Goal: Task Accomplishment & Management: Complete application form

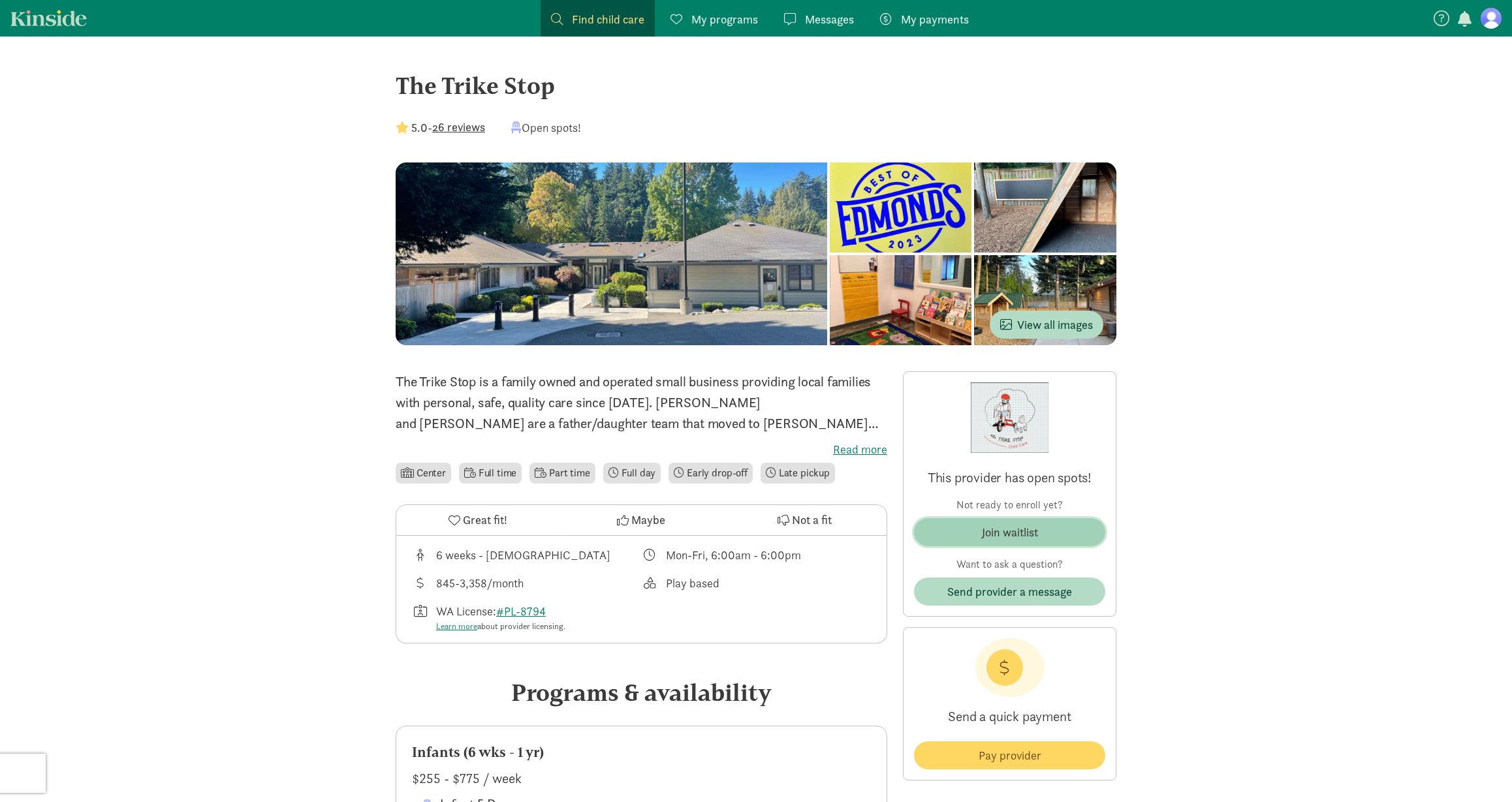
click at [1045, 533] on span "Join waitlist" at bounding box center [1009, 532] width 170 height 18
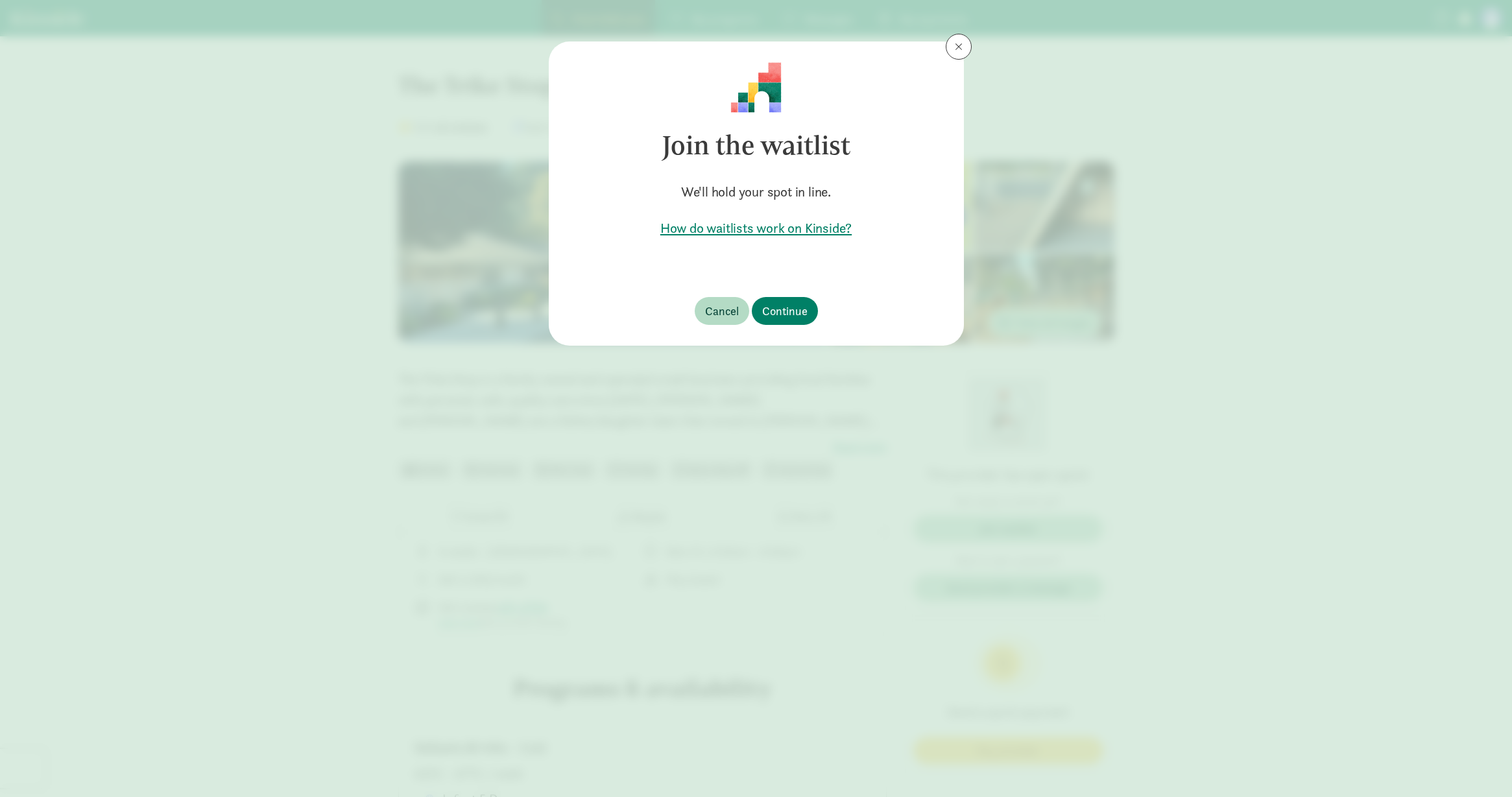
click at [814, 228] on h5 "How do waitlists work on Kinside?" at bounding box center [756, 228] width 374 height 18
click at [804, 312] on span "Continue" at bounding box center [784, 311] width 46 height 17
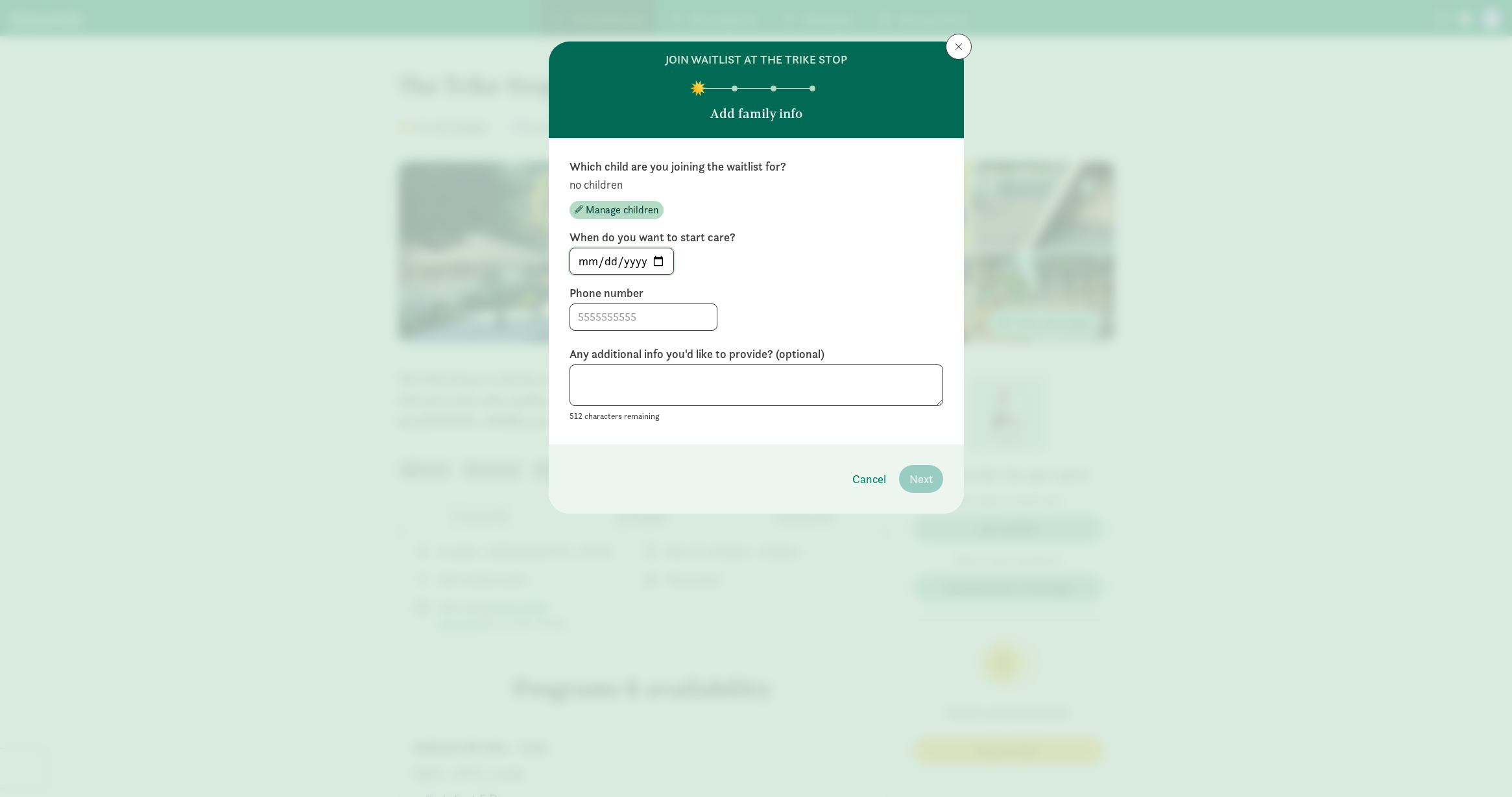
click at [649, 261] on input "[DATE]" at bounding box center [622, 261] width 103 height 26
click at [654, 261] on input "[DATE]" at bounding box center [622, 261] width 103 height 26
type input "[DATE]"
click at [636, 306] on input at bounding box center [644, 316] width 147 height 26
type input "2069106291"
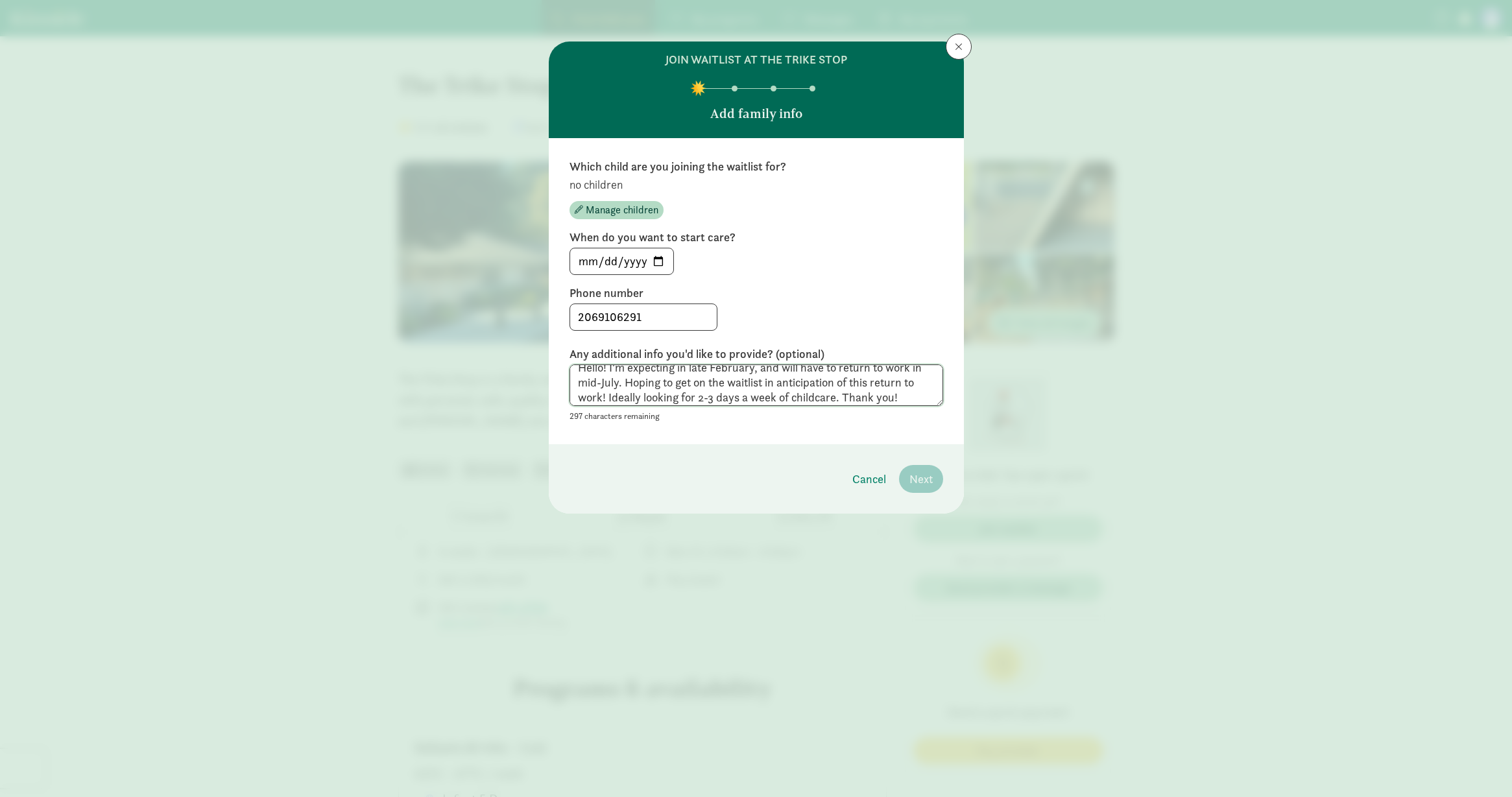
scroll to position [15, 0]
type textarea "Hello! I'm expecting in late February, and will have to return to work in mid-J…"
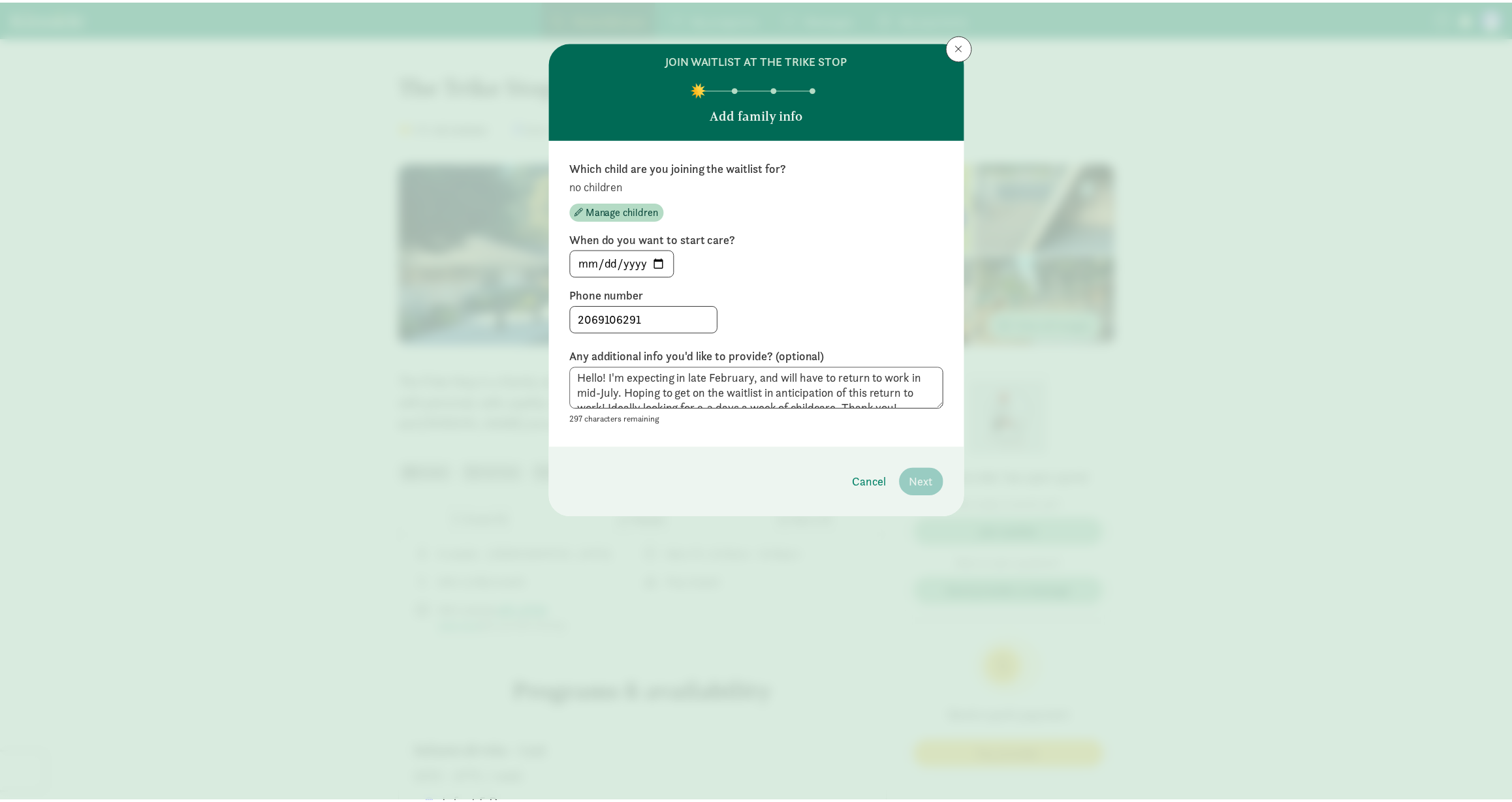
scroll to position [0, 0]
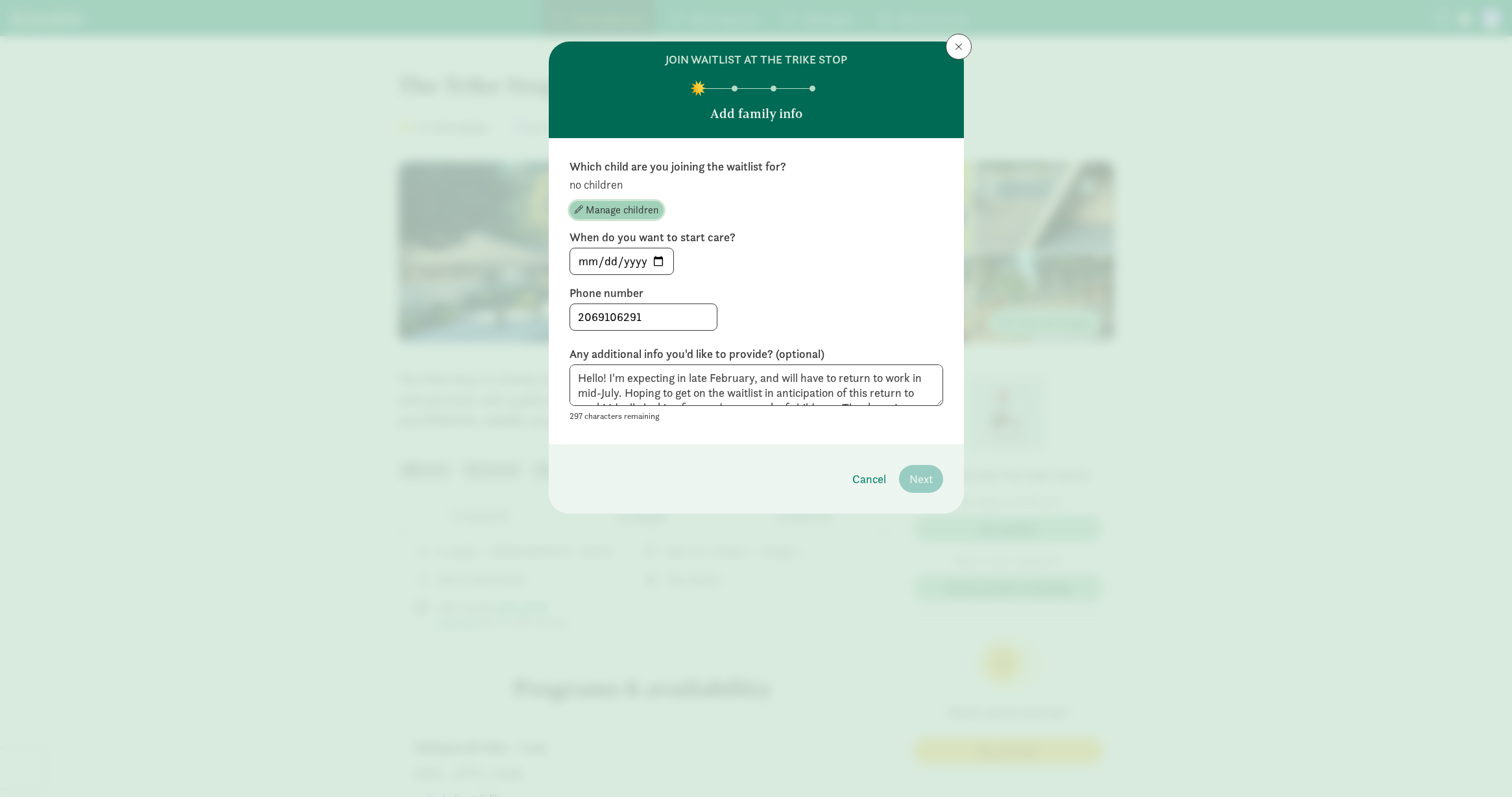
click at [625, 207] on span "Manage children" at bounding box center [621, 210] width 72 height 16
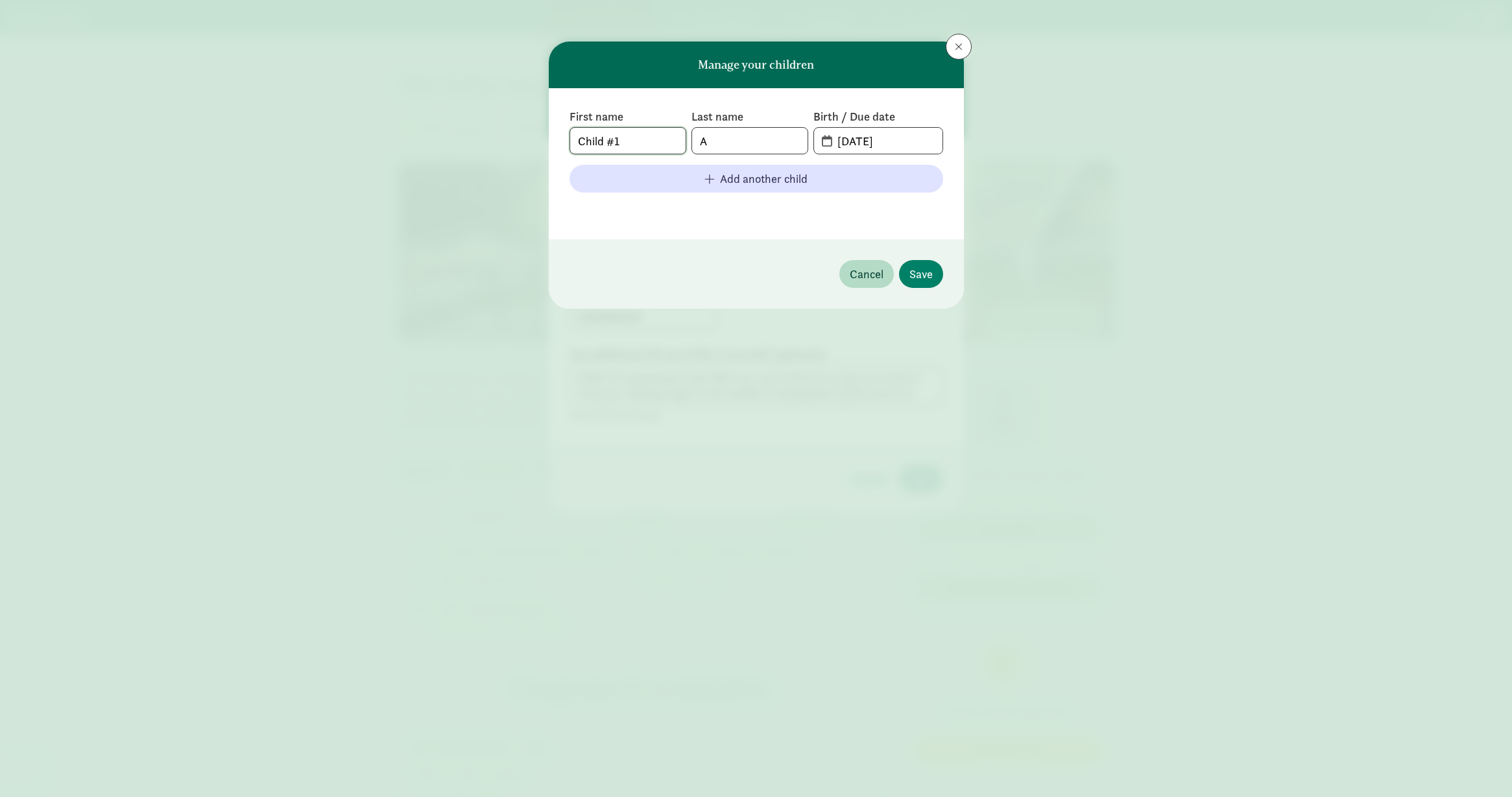
click at [644, 133] on input "Child #1" at bounding box center [628, 140] width 116 height 26
type input "[PERSON_NAME]"
click at [821, 137] on span "[DATE]" at bounding box center [878, 140] width 127 height 26
click at [840, 138] on input "[DATE]" at bounding box center [885, 140] width 112 height 26
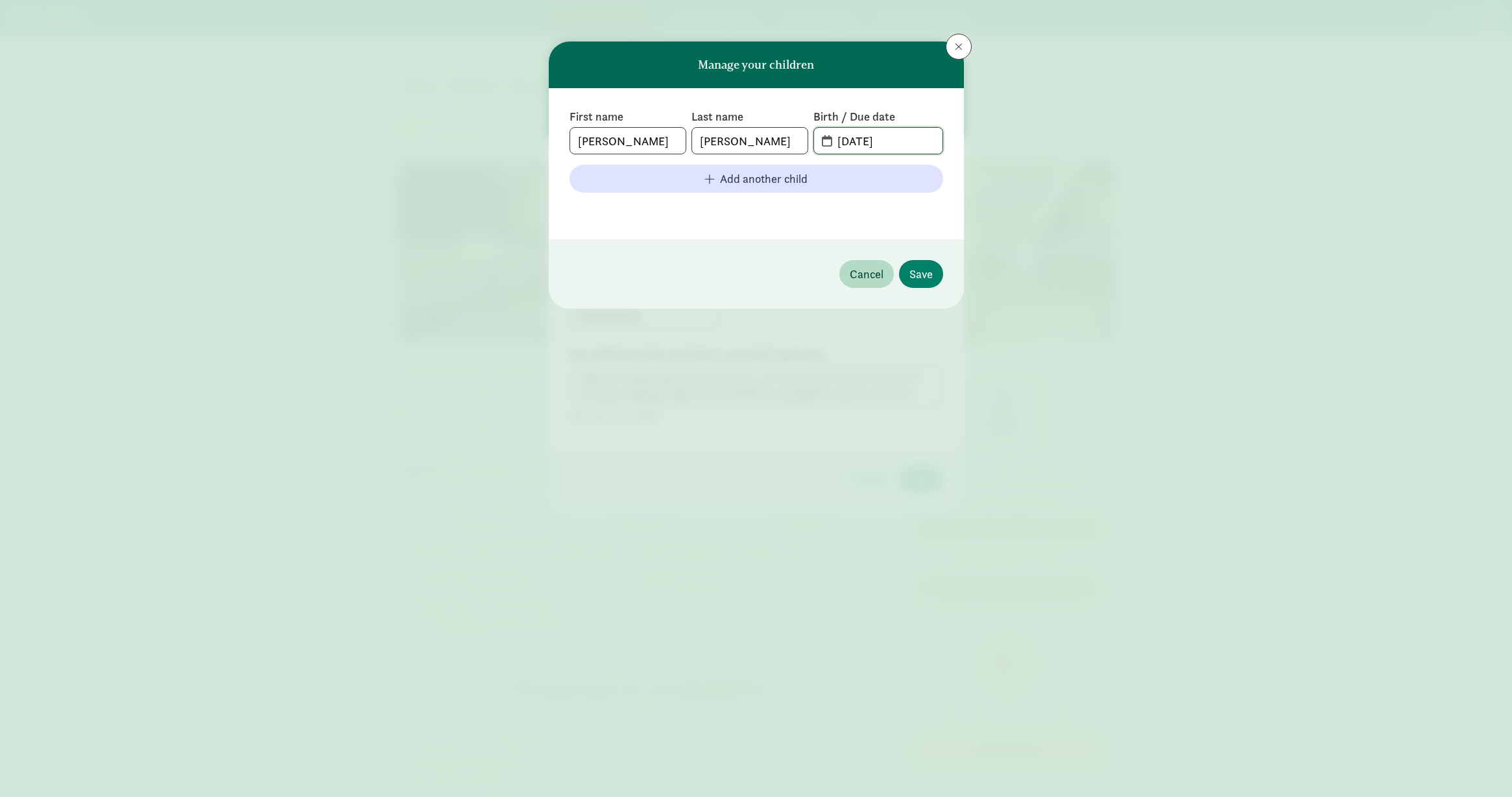
click at [905, 145] on input "[DATE]" at bounding box center [885, 140] width 112 height 26
drag, startPoint x: 870, startPoint y: 142, endPoint x: 818, endPoint y: 141, distance: 52.0
click at [818, 141] on span "[DATE]" at bounding box center [878, 140] width 127 height 26
type input "[DATE]"
click at [921, 269] on span "Save" at bounding box center [921, 274] width 23 height 17
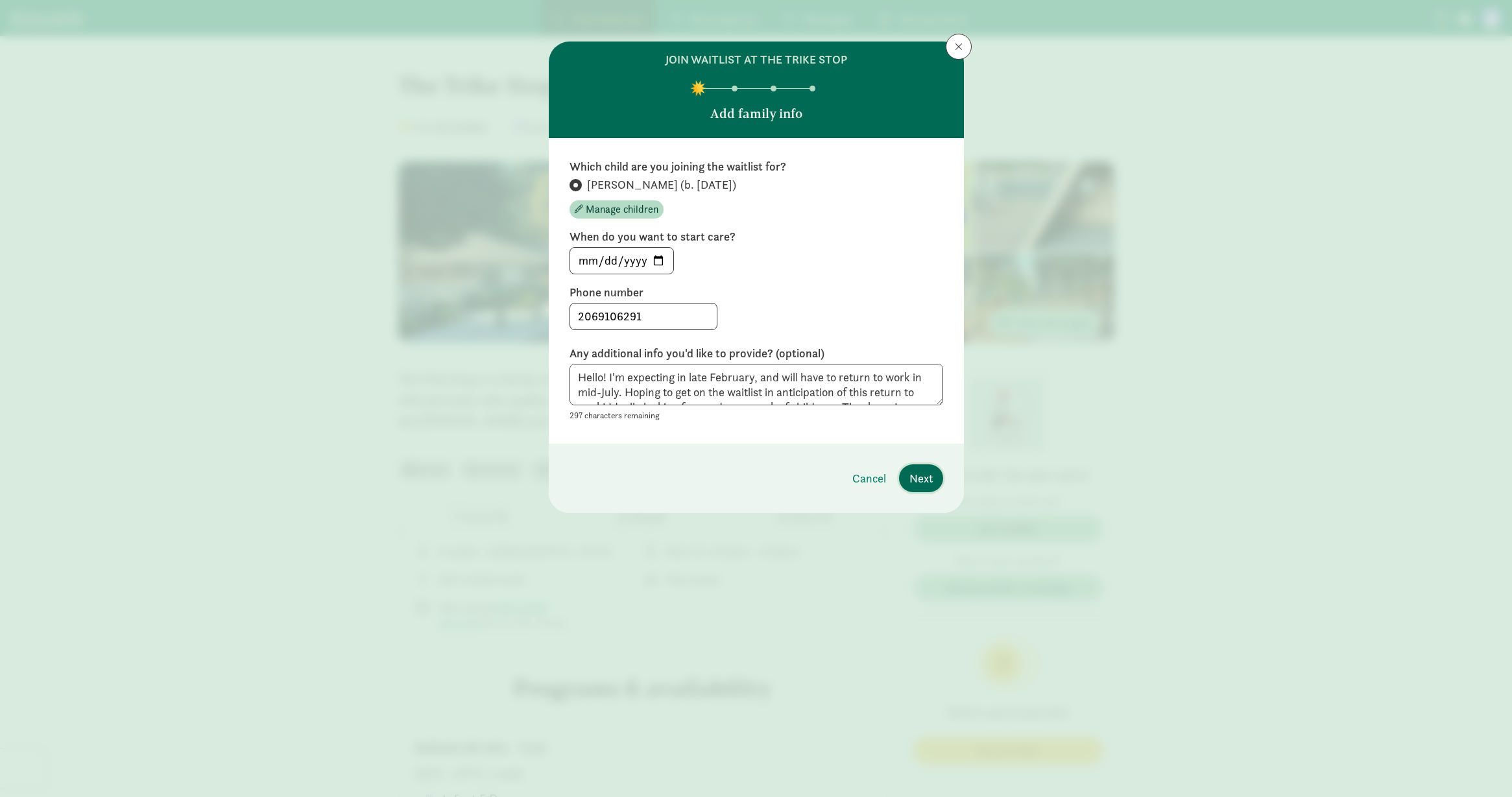
click at [923, 476] on span "Next" at bounding box center [921, 478] width 23 height 17
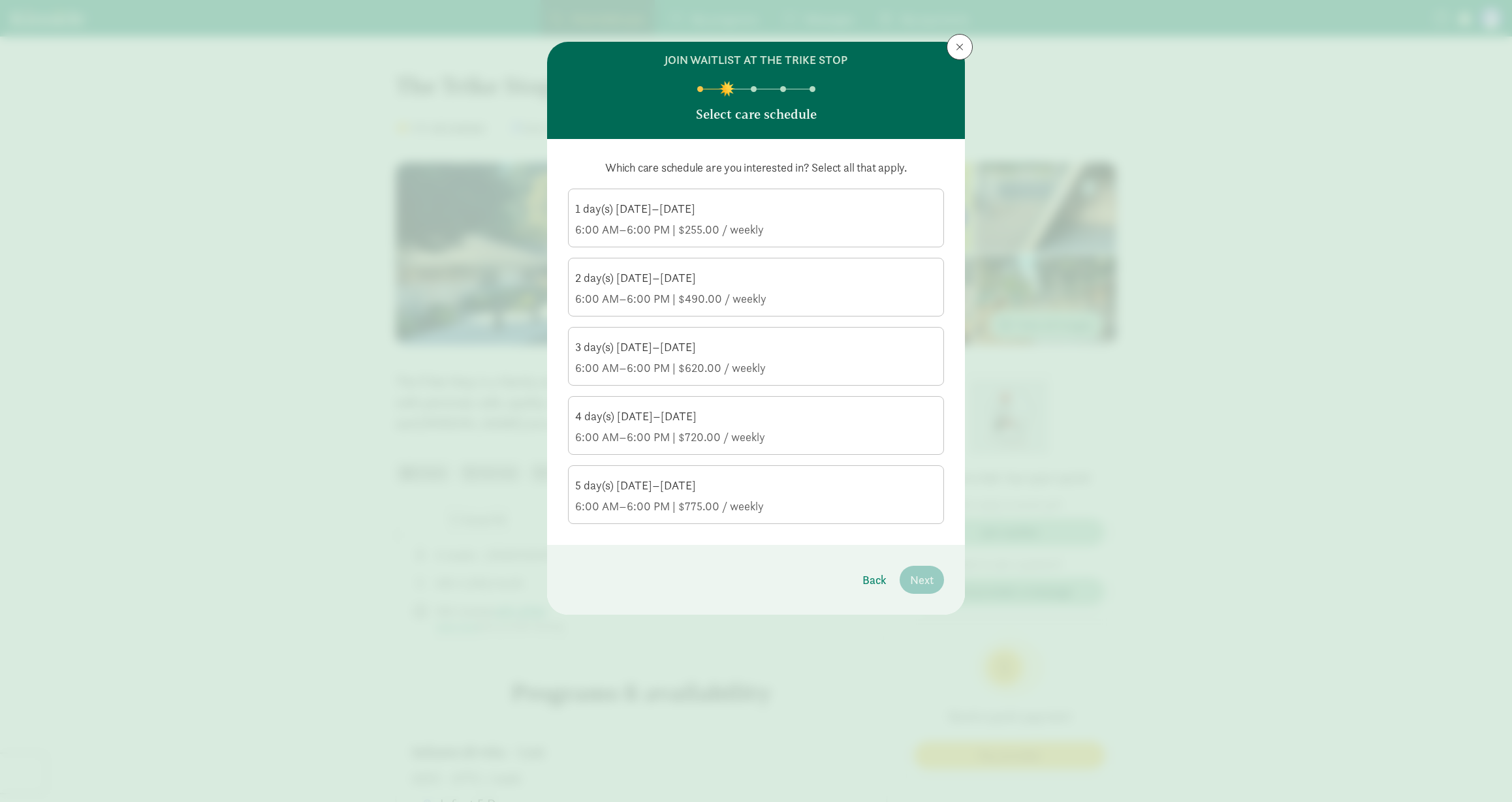
click at [792, 362] on div "6:00 AM–6:00 PM | $620.00 / weekly" at bounding box center [756, 368] width 362 height 16
click at [0, 0] on input "3 day(s) [DATE]–[DATE] 6:00 AM–6:00 PM | $620.00 / weekly" at bounding box center [0, 0] width 0 height 0
click at [938, 584] on button "Next" at bounding box center [921, 579] width 44 height 28
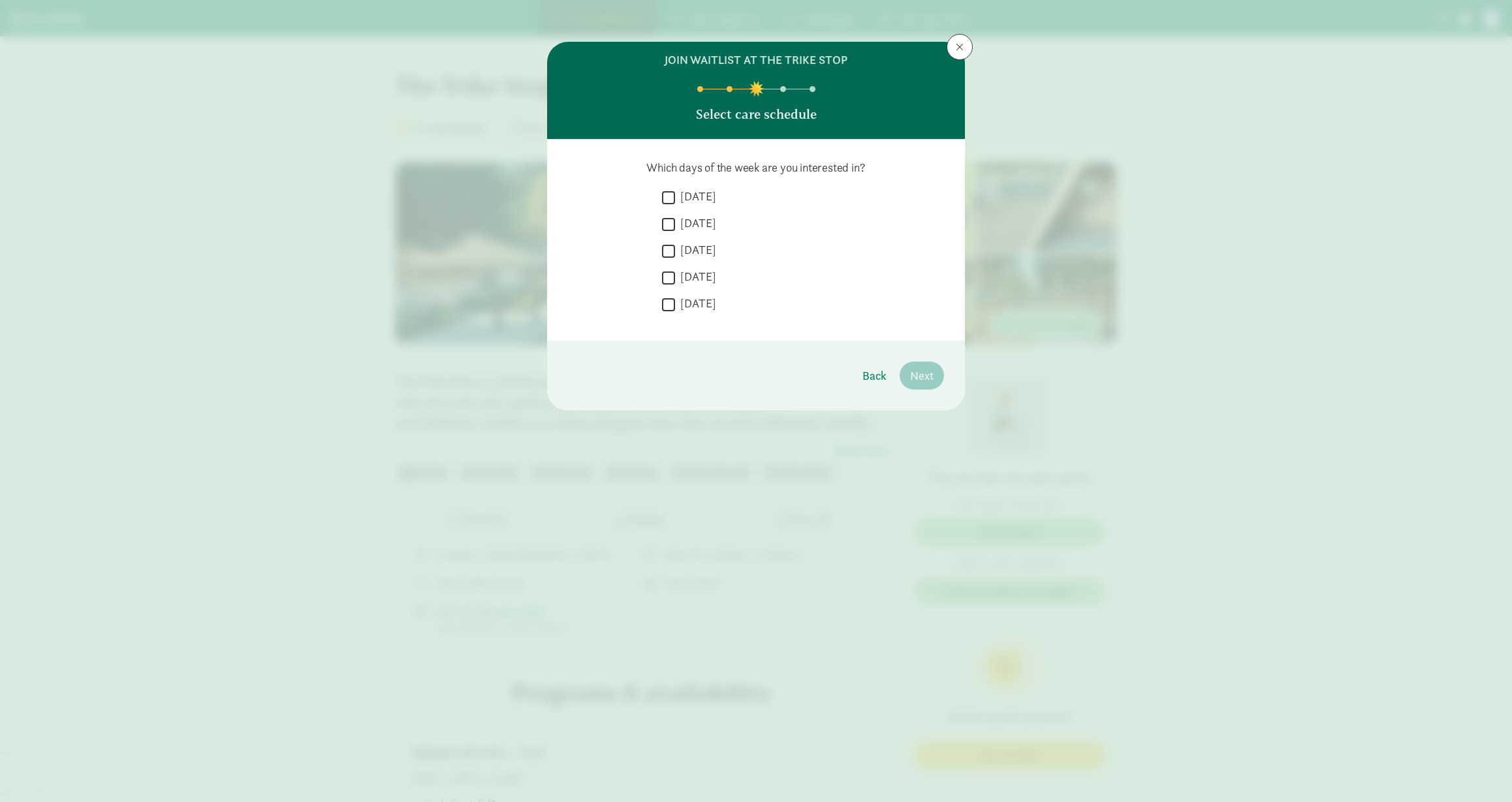
click at [706, 220] on label "[DATE]" at bounding box center [696, 223] width 41 height 16
click at [676, 220] on input "[DATE]" at bounding box center [669, 224] width 13 height 18
checkbox input "true"
click at [706, 246] on label "[DATE]" at bounding box center [696, 250] width 41 height 16
click at [676, 246] on input "[DATE]" at bounding box center [669, 251] width 13 height 18
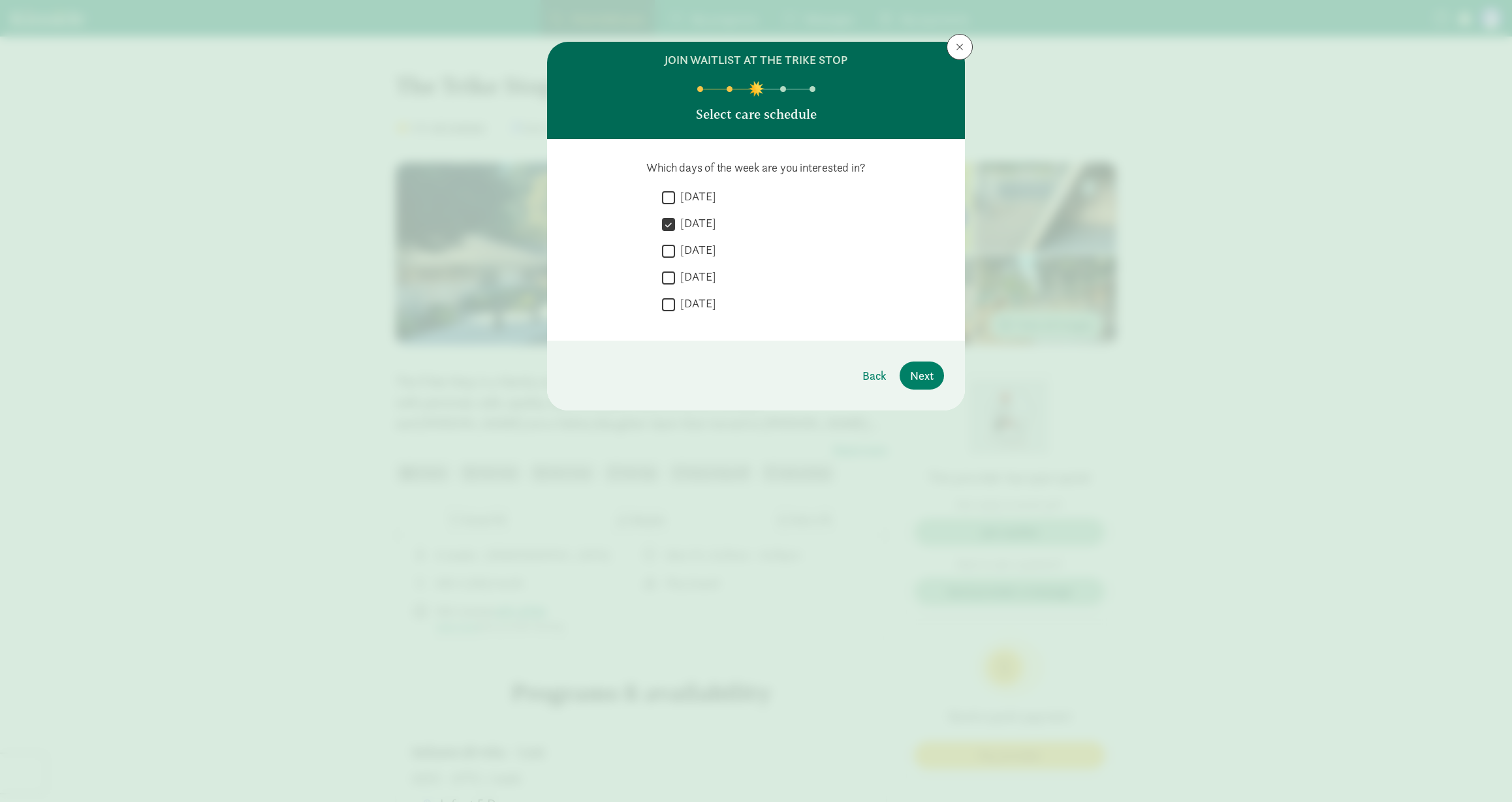
checkbox input "true"
click at [701, 282] on label "[DATE]" at bounding box center [696, 277] width 41 height 16
click at [676, 282] on input "[DATE]" at bounding box center [669, 277] width 13 height 18
checkbox input "true"
click at [938, 385] on button "Next" at bounding box center [921, 375] width 44 height 28
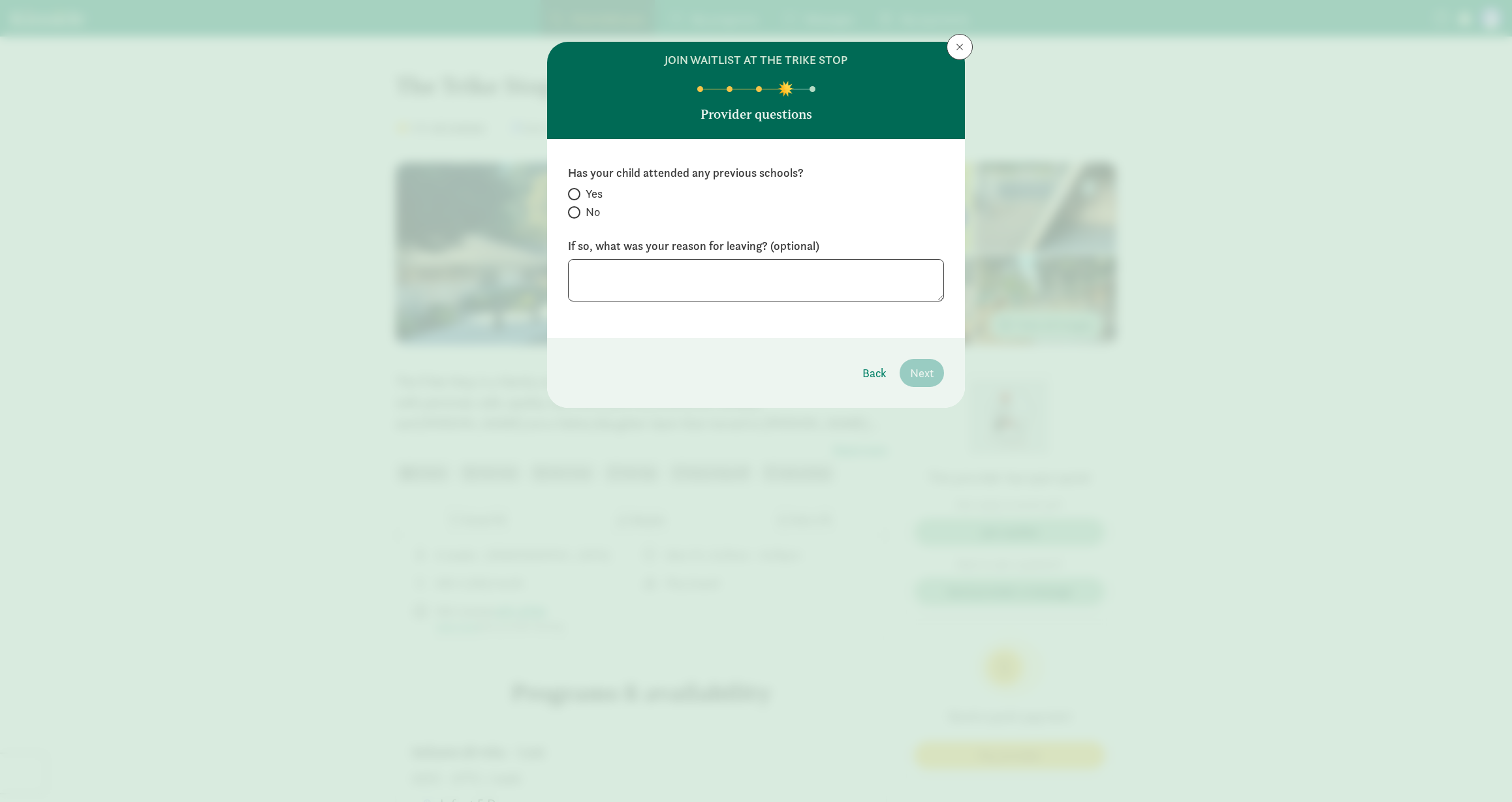
click at [576, 205] on label "No" at bounding box center [756, 212] width 376 height 16
click at [576, 209] on input "No" at bounding box center [572, 213] width 8 height 8
radio input "true"
click at [932, 365] on span "Next" at bounding box center [922, 373] width 23 height 18
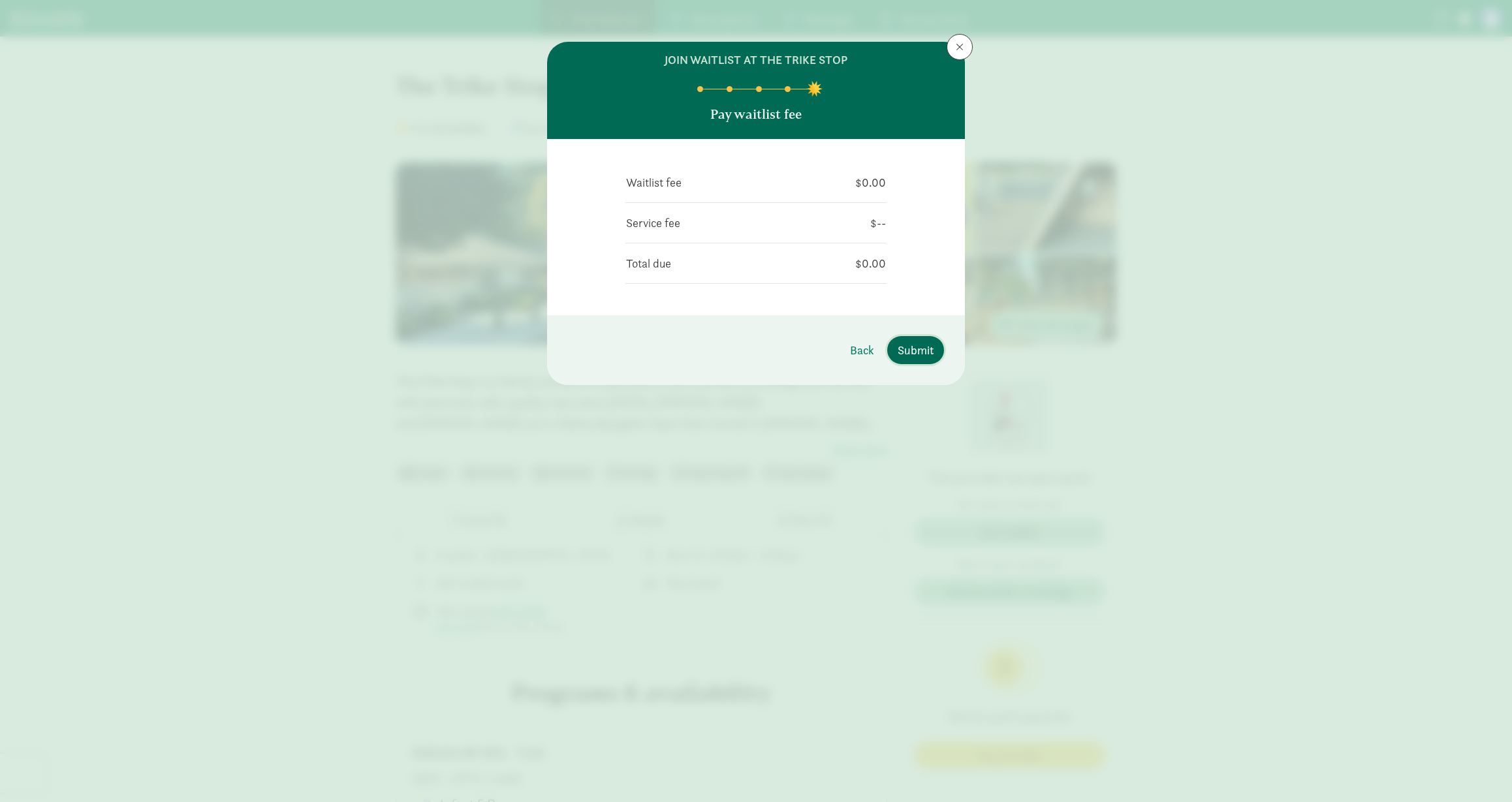
click at [922, 354] on span "Submit" at bounding box center [915, 349] width 36 height 18
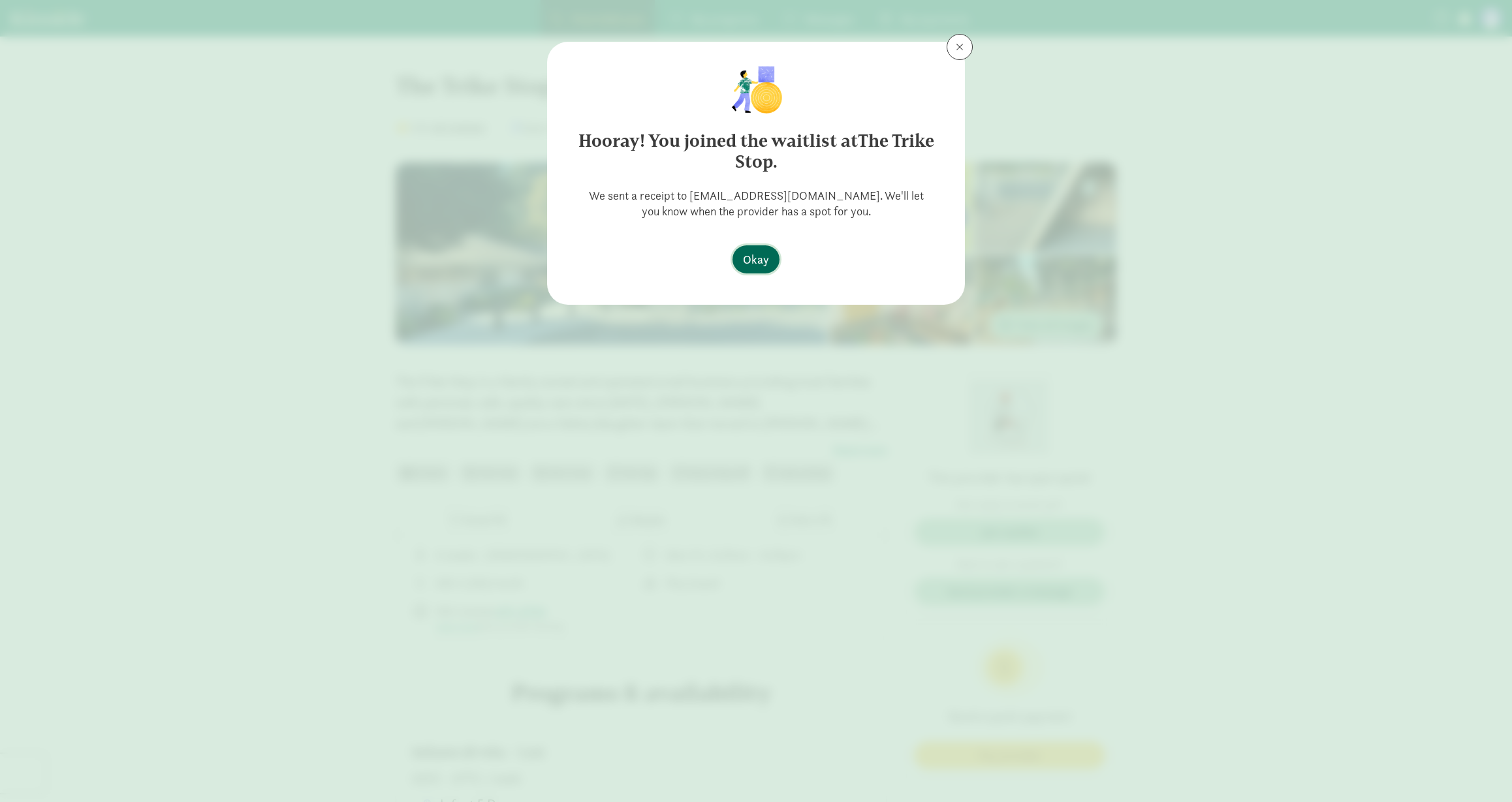
click at [746, 265] on span "Okay" at bounding box center [756, 259] width 26 height 18
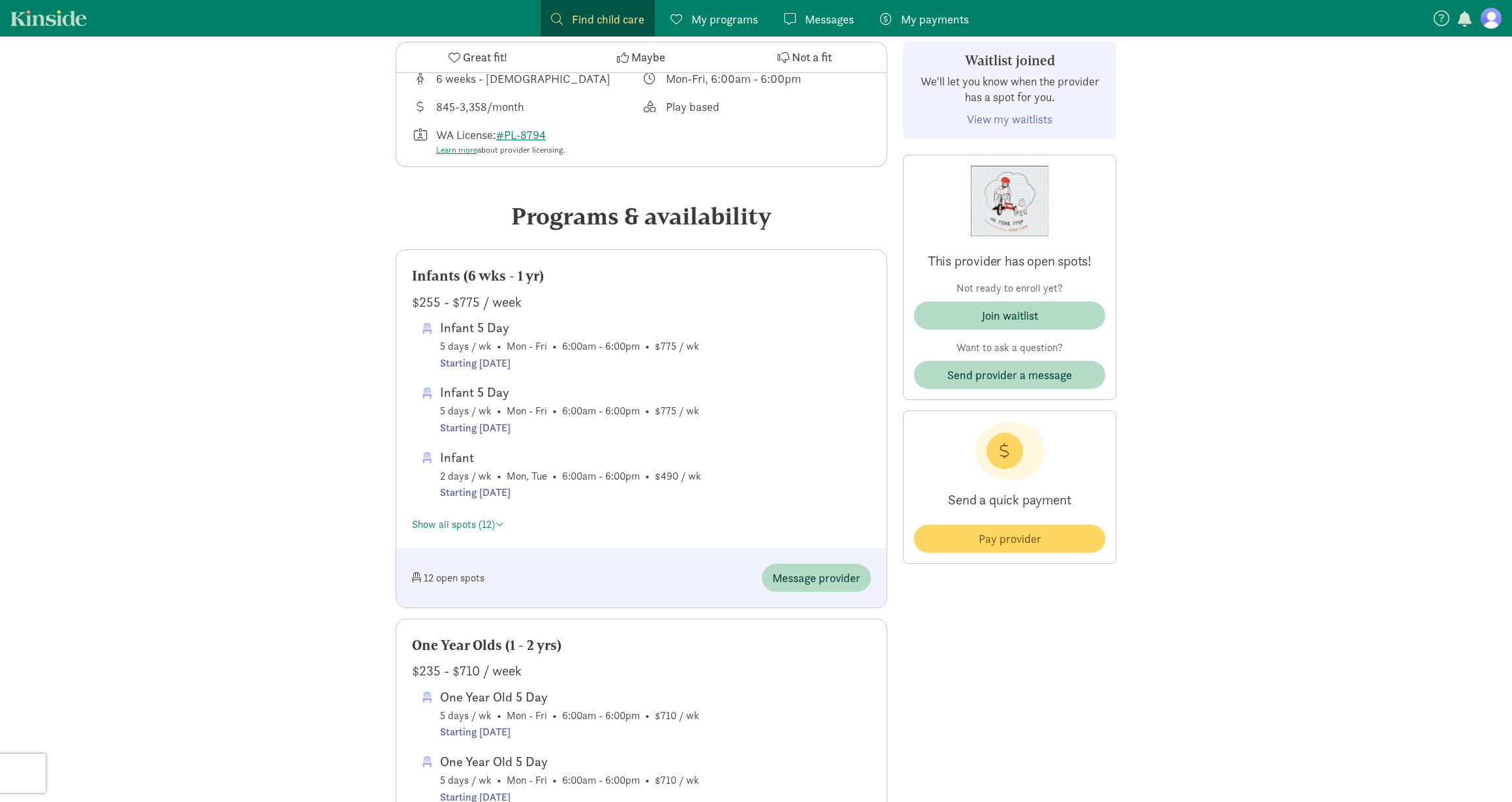
scroll to position [531, 0]
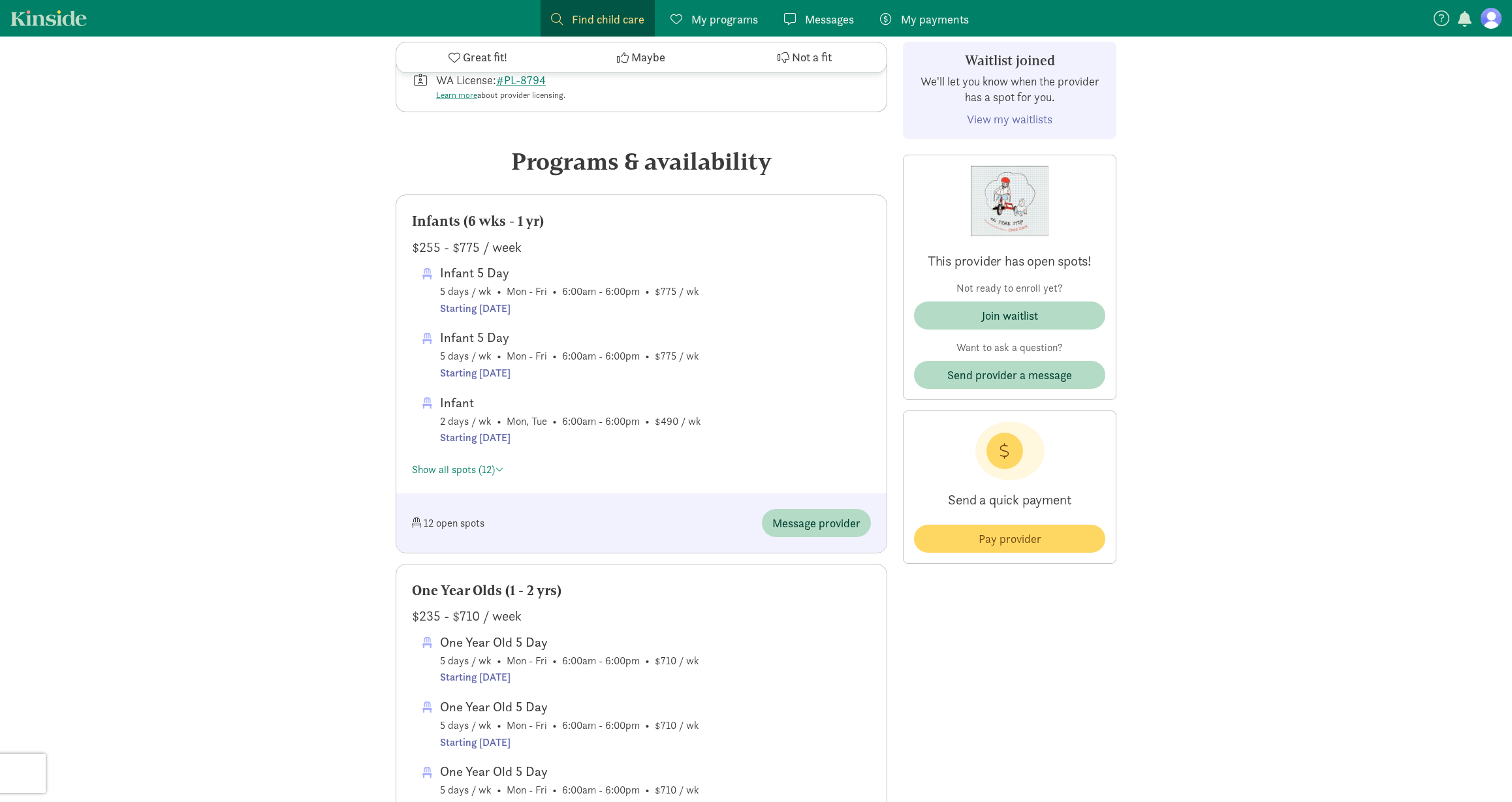
click at [490, 483] on div "Infants (6 wks - 1 yr) $255 - $775 / week Infant 5 Day 5 days / wk • Mon - Fri …" at bounding box center [641, 344] width 490 height 298
click at [474, 471] on link "Show all spots (12)" at bounding box center [458, 469] width 92 height 13
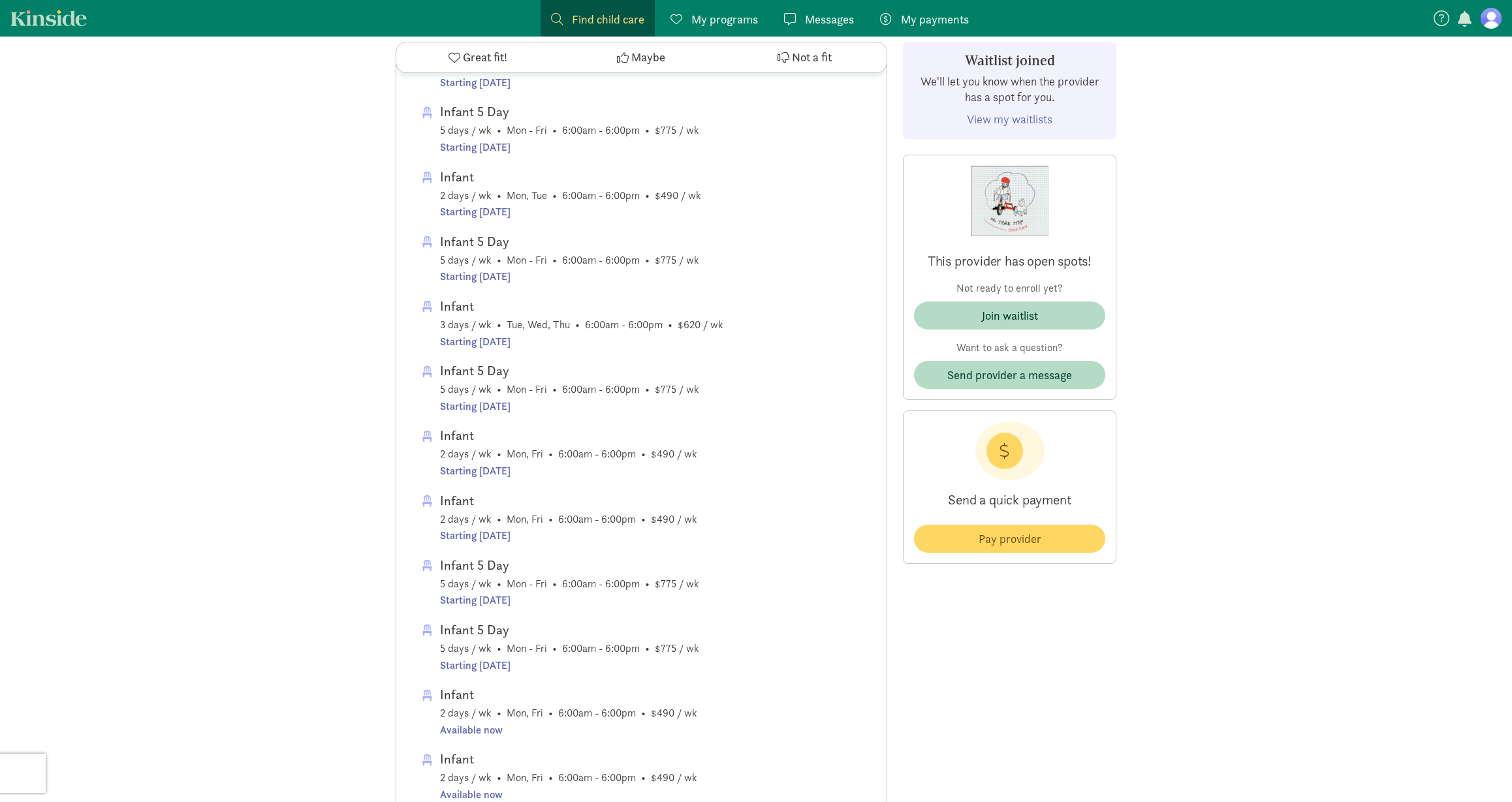
scroll to position [755, 0]
